Goal: Task Accomplishment & Management: Manage account settings

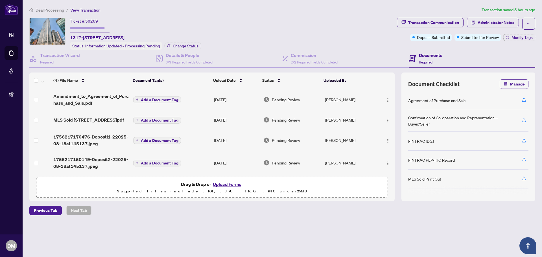
scroll to position [2, 0]
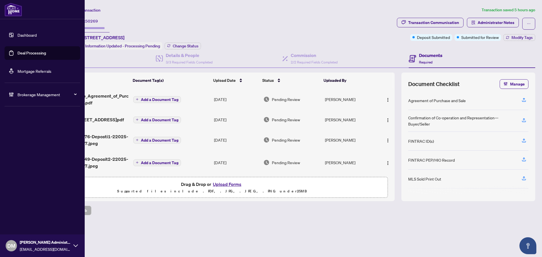
click at [18, 36] on link "Dashboard" at bounding box center [27, 34] width 19 height 5
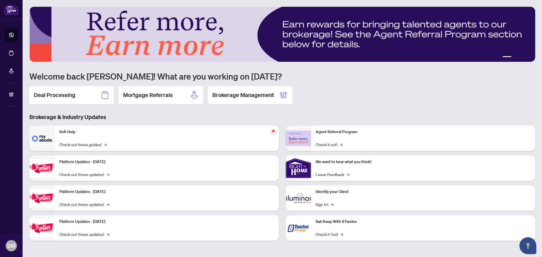
click at [82, 103] on div "Deal Processing" at bounding box center [71, 95] width 85 height 18
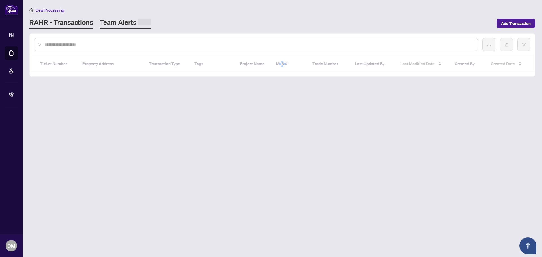
click at [103, 21] on link "Team Alerts" at bounding box center [125, 23] width 51 height 11
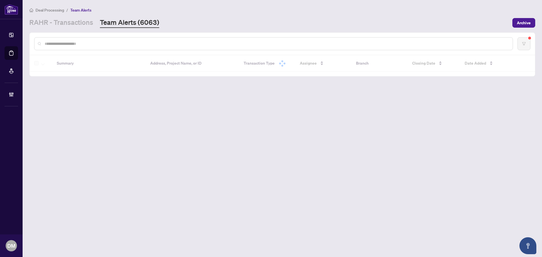
click at [158, 42] on input "text" at bounding box center [277, 44] width 464 height 6
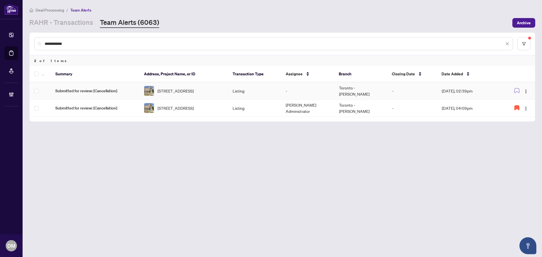
type input "**********"
click at [431, 96] on td "-" at bounding box center [413, 90] width 50 height 17
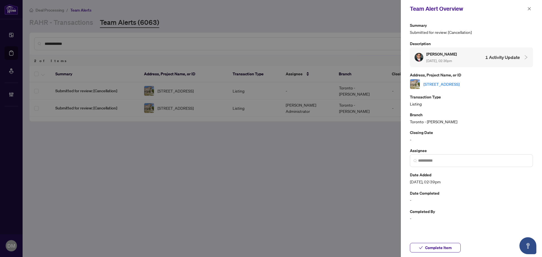
click at [460, 83] on link "[STREET_ADDRESS]" at bounding box center [442, 84] width 36 height 6
click at [108, 59] on div at bounding box center [271, 128] width 542 height 257
click at [532, 12] on div "Team Alert Overview" at bounding box center [471, 9] width 141 height 18
click at [531, 11] on button "button" at bounding box center [529, 8] width 7 height 7
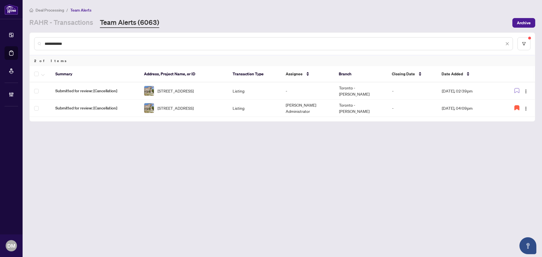
click at [52, 32] on main "**********" at bounding box center [283, 128] width 520 height 257
click at [56, 27] on main "**********" at bounding box center [283, 128] width 520 height 257
click at [60, 25] on link "RAHR - Transactions" at bounding box center [61, 23] width 64 height 10
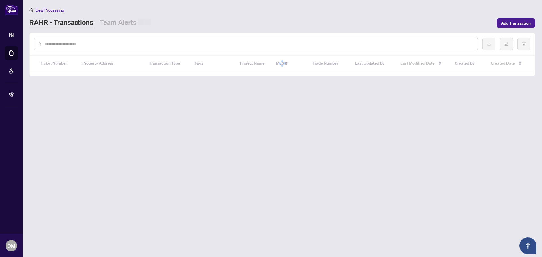
click at [63, 43] on input "text" at bounding box center [259, 44] width 429 height 6
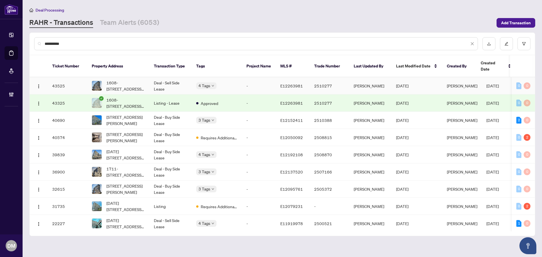
type input "**********"
click at [166, 80] on td "Deal - Sell Side Lease" at bounding box center [170, 85] width 42 height 17
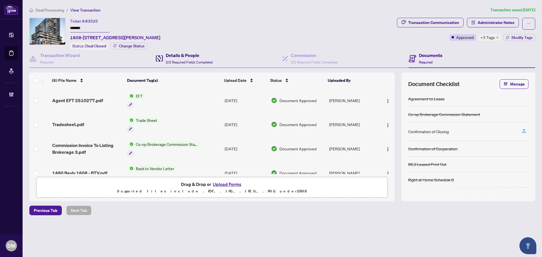
click at [183, 62] on span "2/2 Required Fields Completed" at bounding box center [189, 62] width 47 height 4
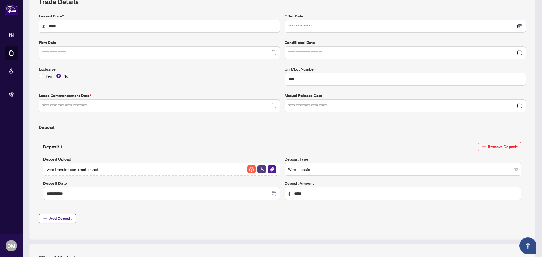
type input "**********"
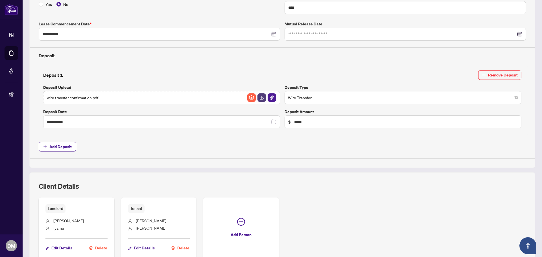
scroll to position [208, 0]
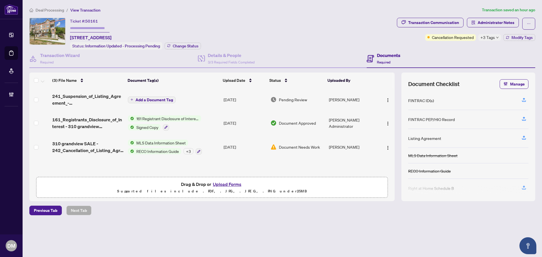
click at [480, 37] on div "+3 Tags" at bounding box center [489, 37] width 23 height 7
click at [364, 30] on div "Ticket #: 50161 310 Grandview Way, Toronto, Ontario M2N 6V3, Canada Status: Inf…" at bounding box center [211, 34] width 365 height 32
click at [439, 24] on div "Cancellation Requested" at bounding box center [451, 25] width 40 height 9
click at [422, 22] on div "Transaction Communication" at bounding box center [433, 22] width 51 height 9
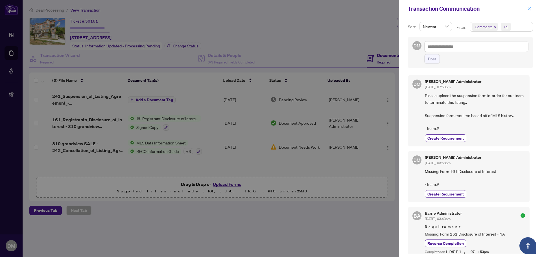
click at [529, 5] on span "button" at bounding box center [529, 8] width 4 height 9
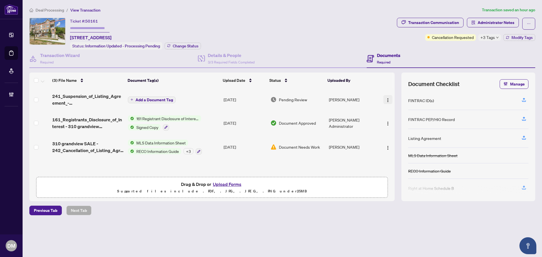
click at [386, 99] on img "button" at bounding box center [388, 100] width 5 height 5
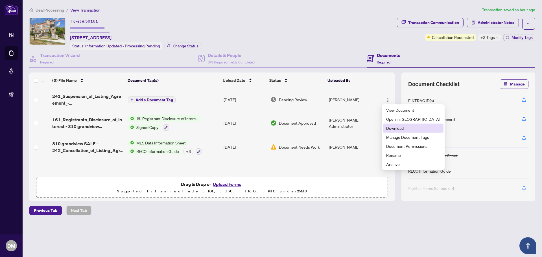
click at [409, 130] on span "Download" at bounding box center [413, 128] width 54 height 6
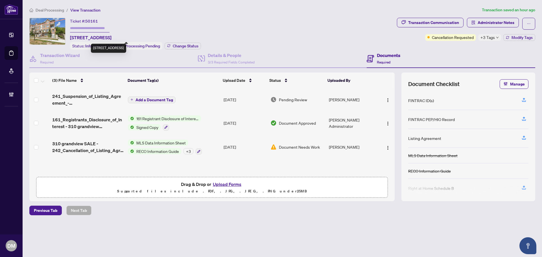
drag, startPoint x: 183, startPoint y: 36, endPoint x: 68, endPoint y: 36, distance: 115.2
click at [68, 36] on div "Ticket #: 50161 310 Grandview Way, Toronto, Ontario M2N 6V3, Canada Status: Inf…" at bounding box center [211, 34] width 365 height 32
copy span "[STREET_ADDRESS]"
click at [488, 38] on span "+3 Tags" at bounding box center [488, 37] width 14 height 6
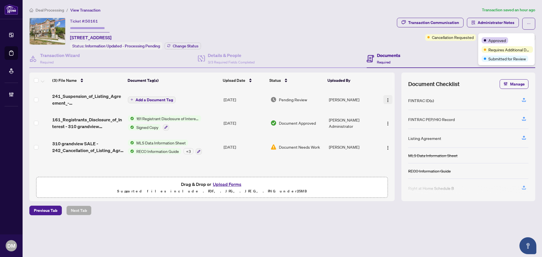
click at [387, 101] on img "button" at bounding box center [388, 100] width 5 height 5
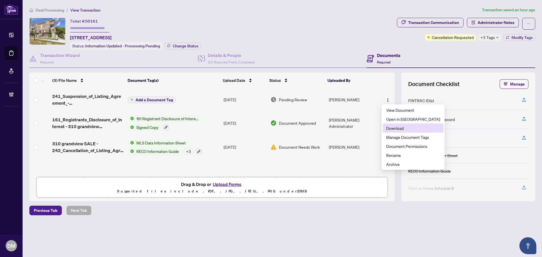
click at [401, 131] on span "Download" at bounding box center [413, 128] width 54 height 6
